Goal: Find specific page/section: Find specific page/section

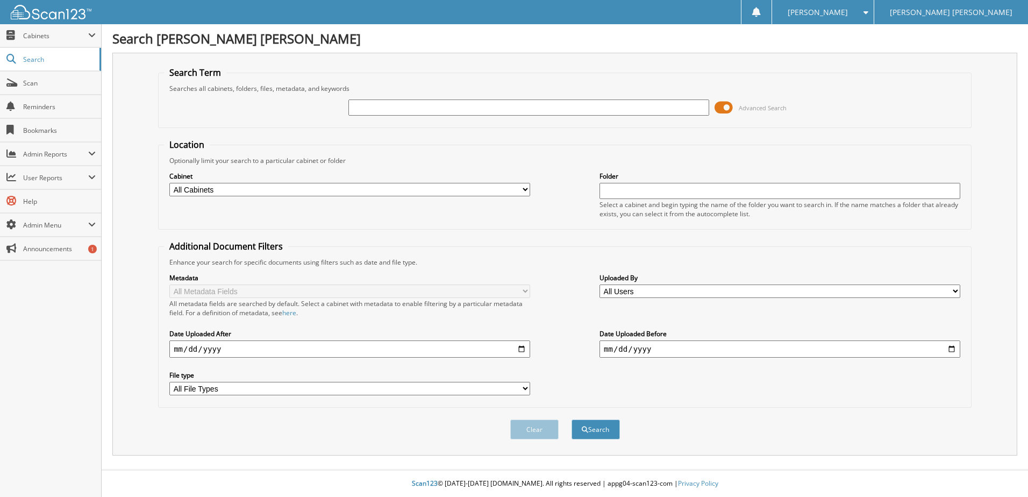
click at [475, 102] on input "text" at bounding box center [528, 107] width 361 height 16
type input "78963"
click at [571, 419] on button "Search" at bounding box center [595, 429] width 48 height 20
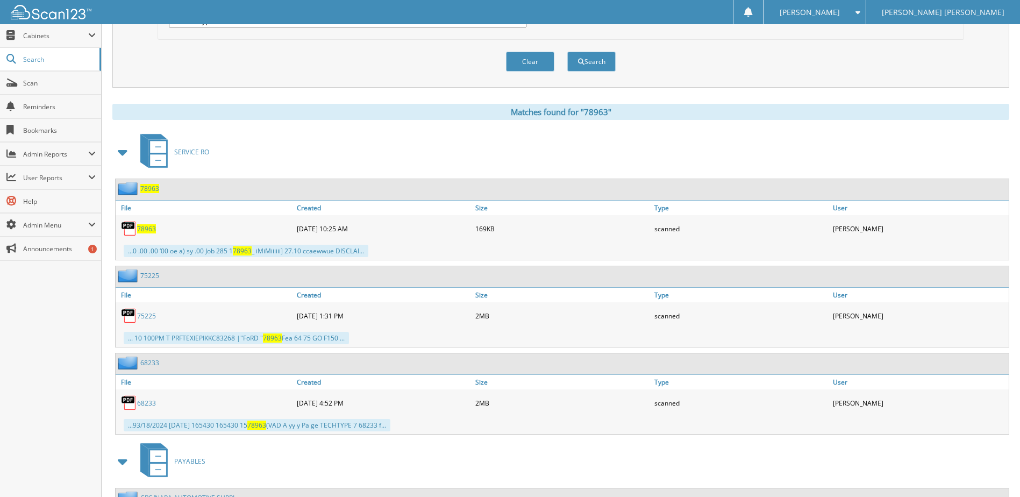
scroll to position [364, 0]
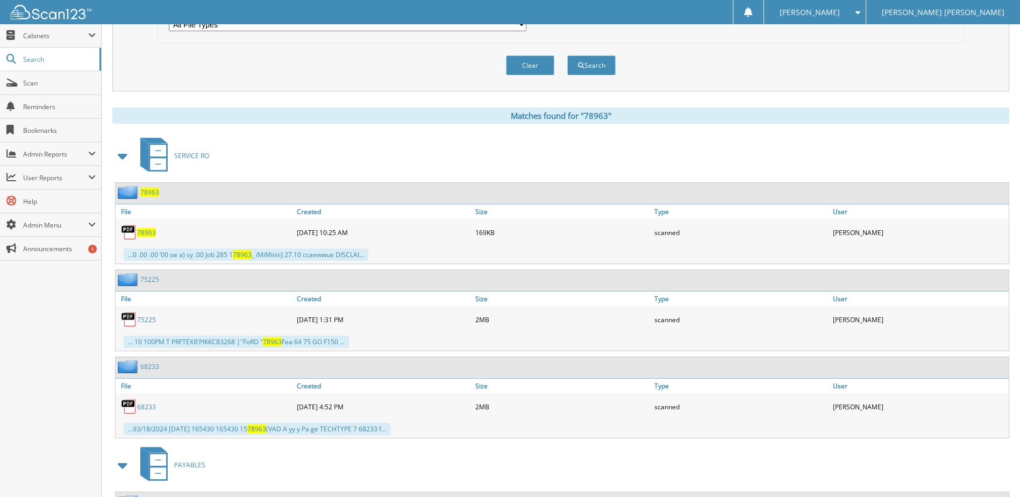
click at [144, 231] on span "78963" at bounding box center [146, 232] width 19 height 9
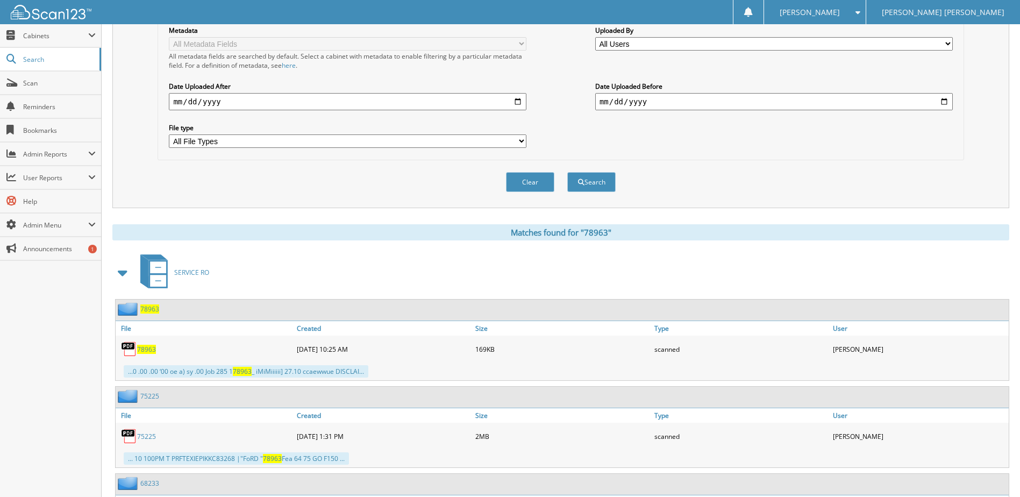
scroll to position [203, 0]
